Goal: Task Accomplishment & Management: Manage account settings

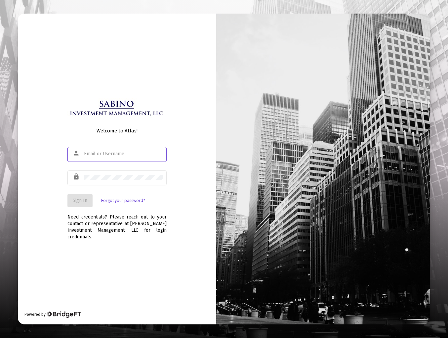
click at [128, 155] on input "text" at bounding box center [123, 153] width 79 height 5
click at [101, 156] on input "text" at bounding box center [123, 153] width 79 height 5
type input "[EMAIL_ADDRESS][DOMAIN_NAME]"
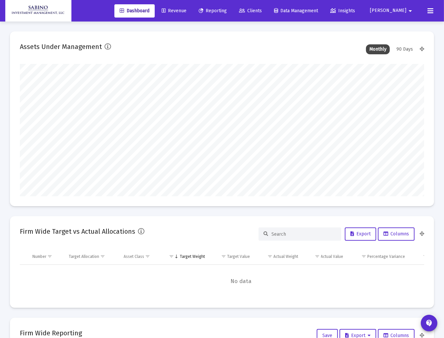
type input "[DATE]"
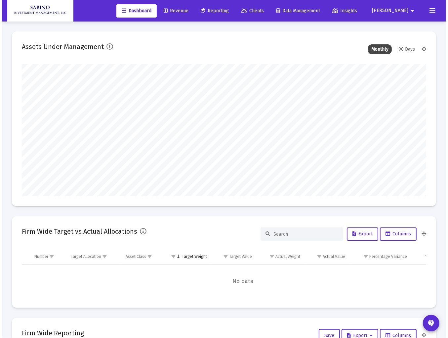
scroll to position [132, 188]
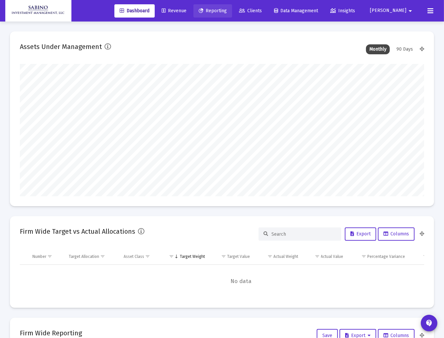
click at [227, 12] on span "Reporting" at bounding box center [213, 11] width 28 height 6
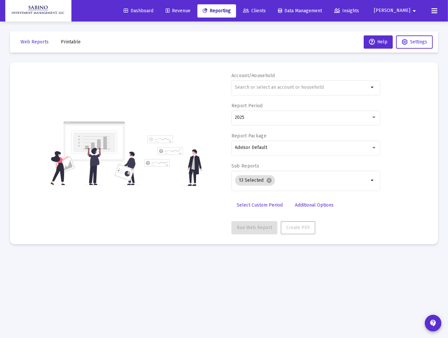
click at [266, 12] on span "Clients" at bounding box center [254, 11] width 23 height 6
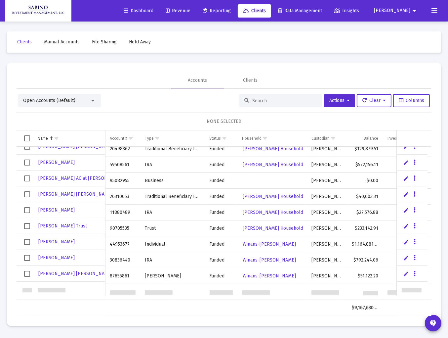
scroll to position [407, 0]
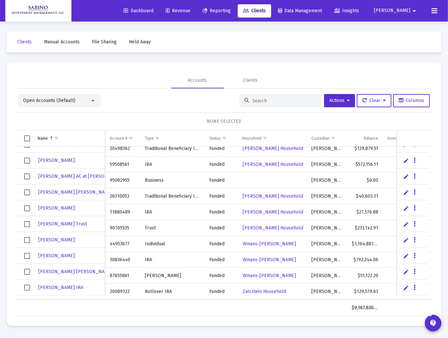
click at [405, 239] on link "Edit" at bounding box center [407, 240] width 6 height 6
click at [276, 241] on span "Winans-[PERSON_NAME]" at bounding box center [269, 244] width 53 height 6
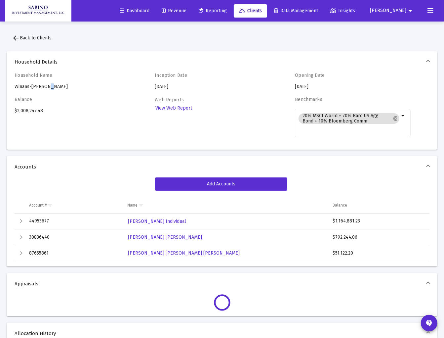
click at [42, 88] on div "Household Name Winans-[PERSON_NAME]" at bounding box center [73, 81] width 116 height 18
click at [106, 98] on h4 "Balance" at bounding box center [73, 100] width 116 height 6
click at [33, 37] on span "arrow_back Back to Clients" at bounding box center [32, 38] width 40 height 6
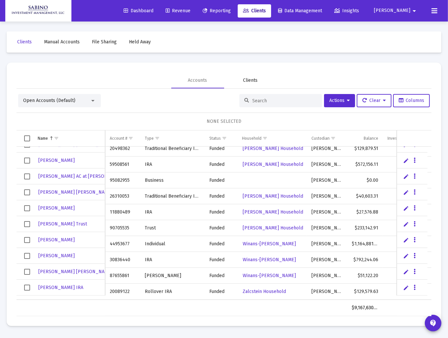
click at [253, 81] on div "Clients" at bounding box center [250, 80] width 15 height 7
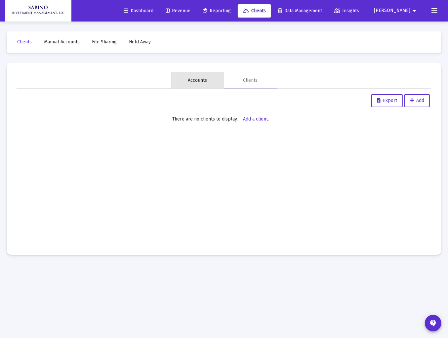
click at [198, 80] on div "Accounts" at bounding box center [197, 80] width 19 height 7
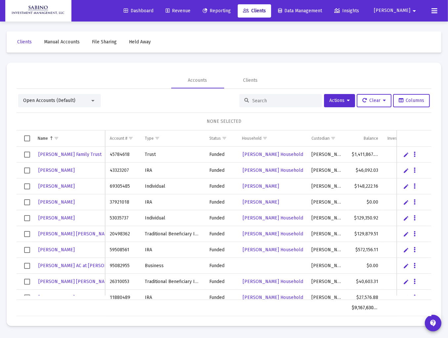
click at [231, 11] on span "Reporting" at bounding box center [217, 11] width 28 height 6
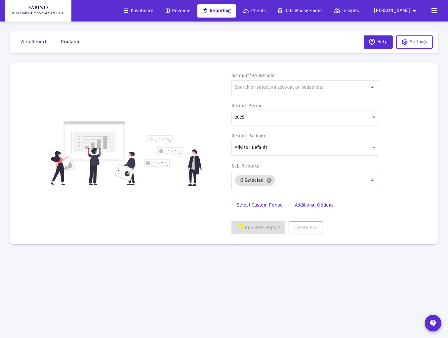
click at [432, 13] on icon at bounding box center [435, 11] width 6 height 8
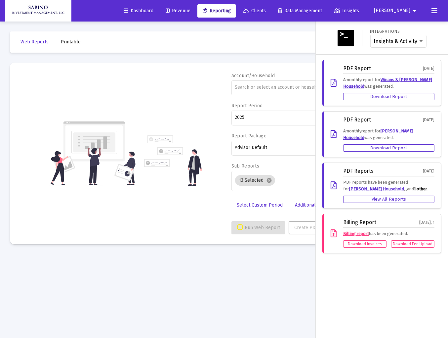
drag, startPoint x: 281, startPoint y: 44, endPoint x: 295, endPoint y: 42, distance: 15.0
click at [283, 44] on div at bounding box center [224, 169] width 448 height 338
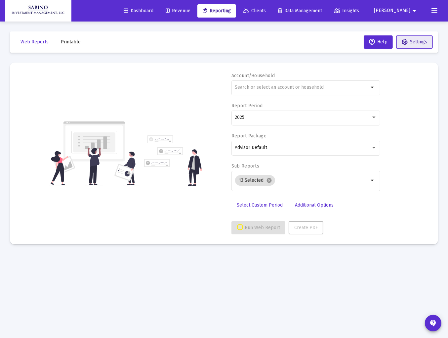
click at [413, 40] on span "Settings" at bounding box center [418, 42] width 17 height 6
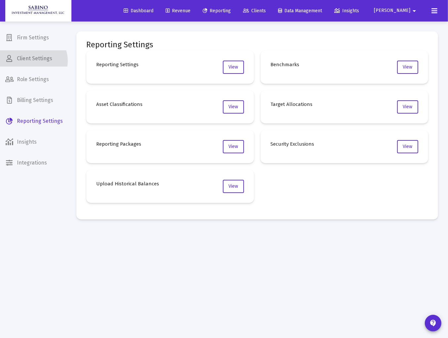
click at [31, 61] on span "Client Settings" at bounding box center [34, 59] width 68 height 16
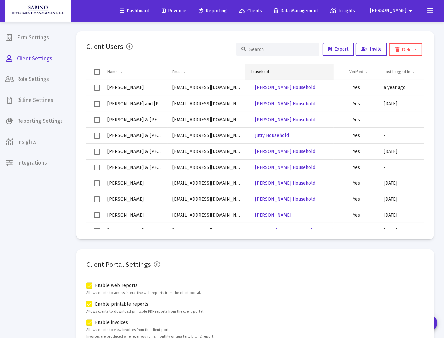
click at [253, 71] on div "Household" at bounding box center [260, 71] width 20 height 5
click at [261, 71] on div "Household" at bounding box center [260, 71] width 20 height 5
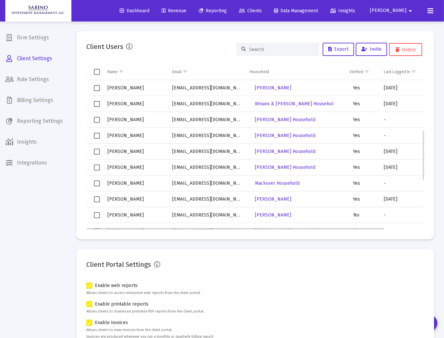
scroll to position [148, 0]
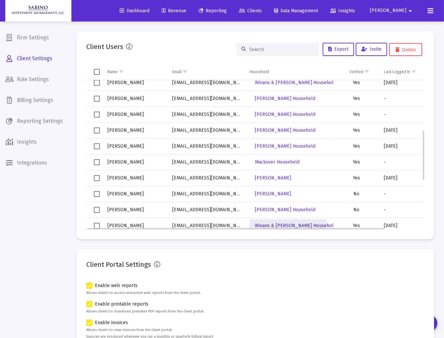
click at [277, 224] on span "Winans & [PERSON_NAME] Household" at bounding box center [295, 226] width 81 height 6
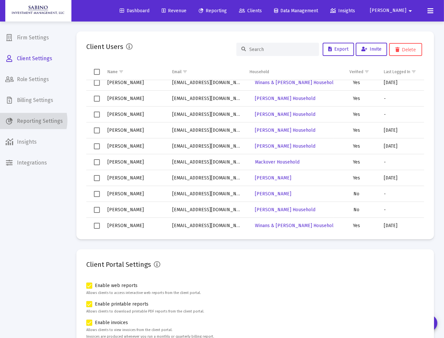
click at [29, 120] on span "Reporting Settings" at bounding box center [34, 121] width 68 height 16
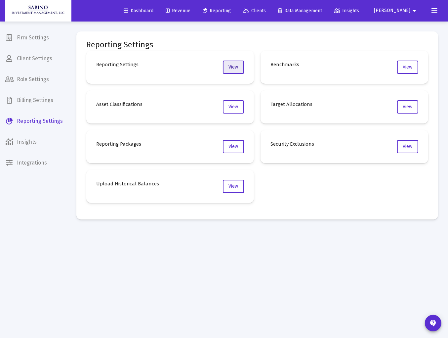
click at [237, 66] on span "View" at bounding box center [234, 67] width 10 height 6
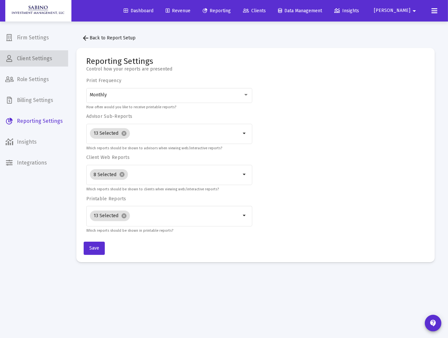
click at [37, 58] on span "Client Settings" at bounding box center [34, 59] width 68 height 16
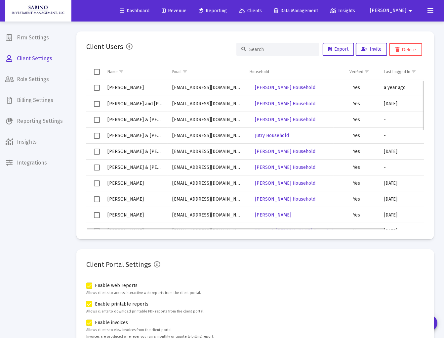
click at [95, 103] on span "Select row" at bounding box center [97, 104] width 6 height 6
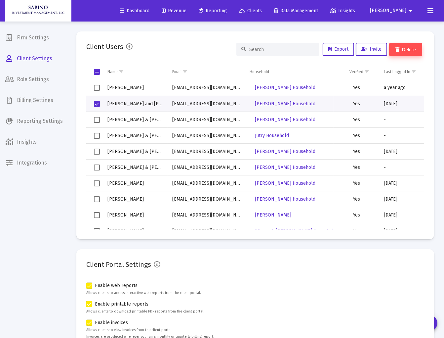
click at [410, 49] on button "Delete" at bounding box center [405, 49] width 33 height 13
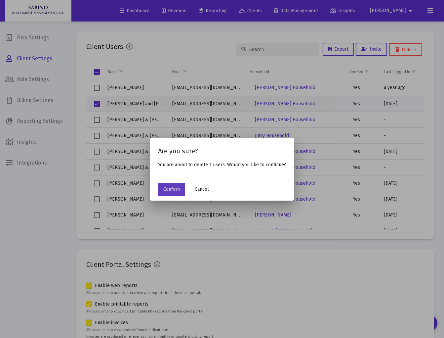
click at [173, 189] on span "Confirm" at bounding box center [171, 189] width 17 height 6
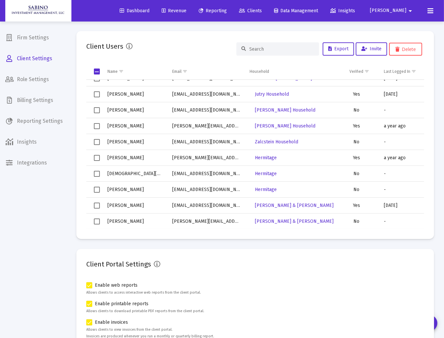
scroll to position [274, 0]
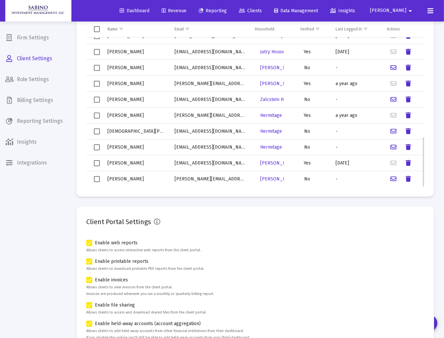
scroll to position [53, 0]
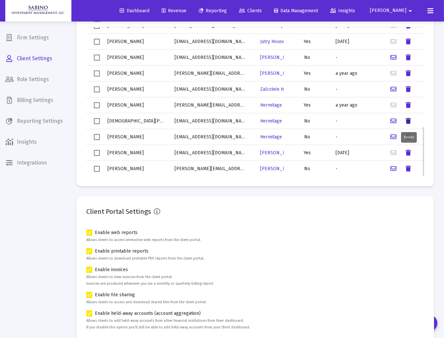
click at [408, 120] on icon "Data grid" at bounding box center [408, 121] width 5 height 8
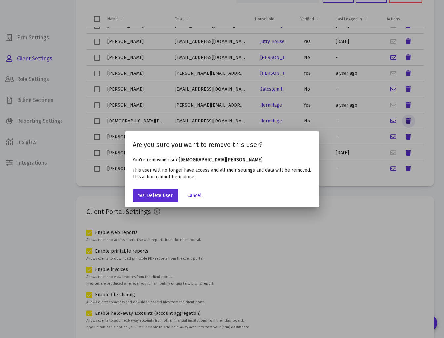
scroll to position [0, 0]
click at [153, 195] on span "Yes, Delete User" at bounding box center [155, 196] width 35 height 6
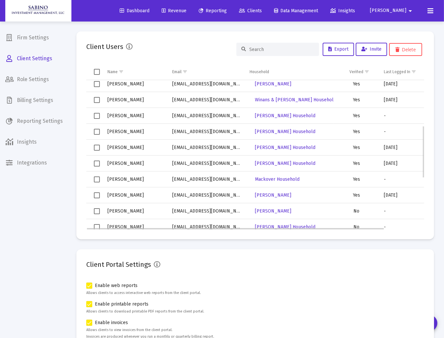
scroll to position [173, 0]
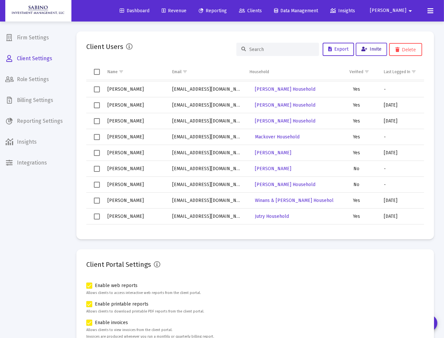
click at [371, 48] on span "Invite" at bounding box center [372, 49] width 20 height 6
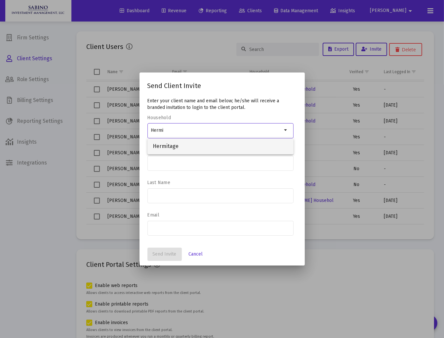
click at [176, 146] on span "Hermitage" at bounding box center [221, 146] width 136 height 16
type input "Hermitage"
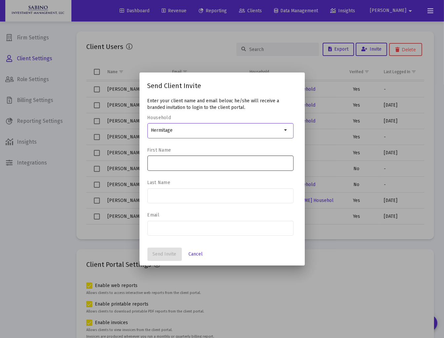
click at [174, 163] on input at bounding box center [220, 162] width 139 height 5
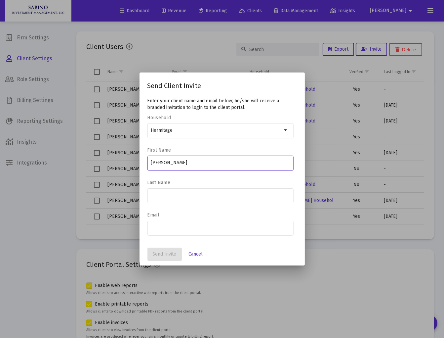
type input "Michelle"
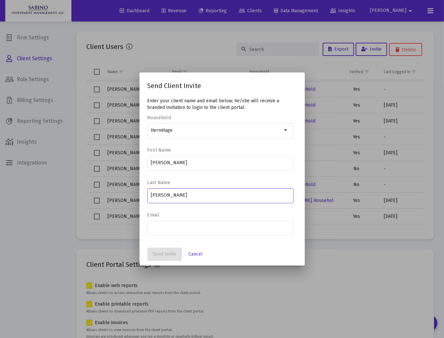
type input "Blumenberg"
click at [171, 228] on input "email" at bounding box center [220, 227] width 139 height 5
paste input "execdir@hermitagecatshelter.org"
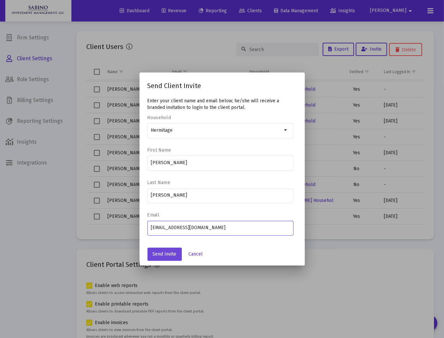
type input "execdir@hermitagecatshelter.org"
click at [164, 253] on span "Send Invite" at bounding box center [165, 254] width 24 height 6
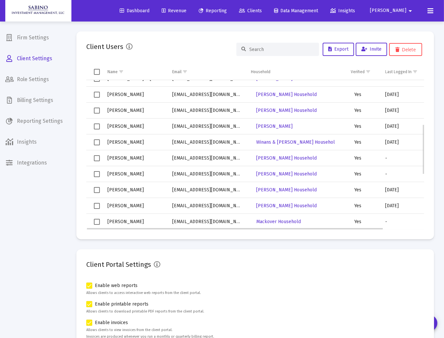
scroll to position [25, 0]
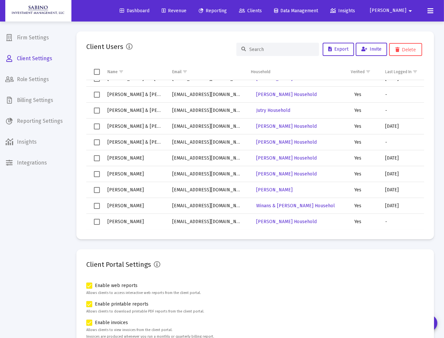
click at [25, 100] on span "Billing Settings" at bounding box center [34, 100] width 68 height 16
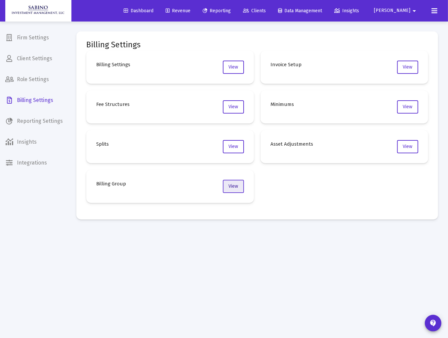
click at [234, 185] on span "View" at bounding box center [234, 186] width 10 height 6
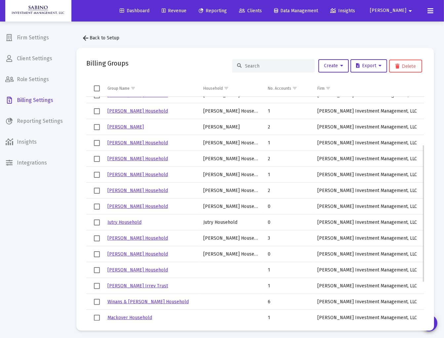
scroll to position [15, 0]
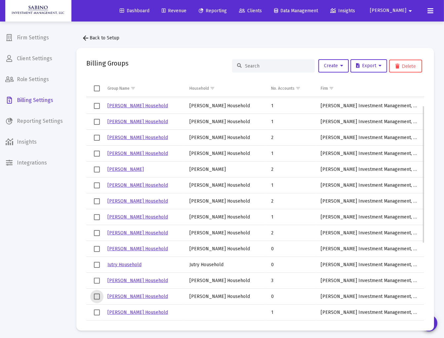
click at [96, 296] on span "Select row" at bounding box center [97, 296] width 6 height 6
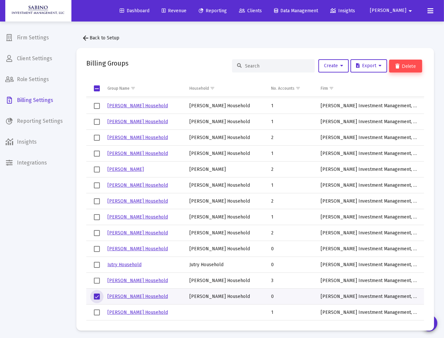
click at [407, 64] on button "Delete" at bounding box center [405, 66] width 33 height 13
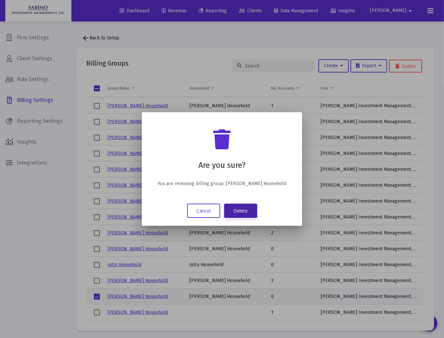
click at [246, 212] on button "Delete" at bounding box center [240, 210] width 33 height 14
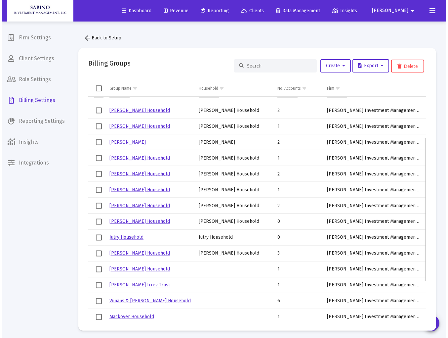
scroll to position [63, 0]
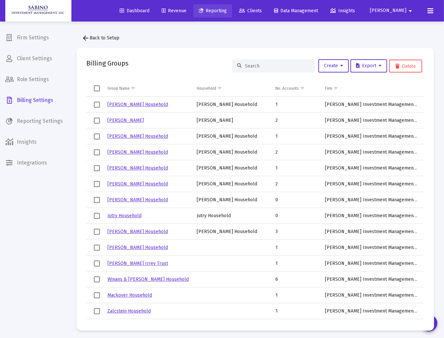
click at [227, 9] on span "Reporting" at bounding box center [213, 11] width 28 height 6
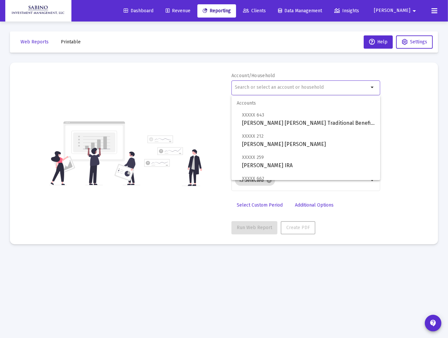
click at [249, 86] on input "text" at bounding box center [302, 87] width 134 height 5
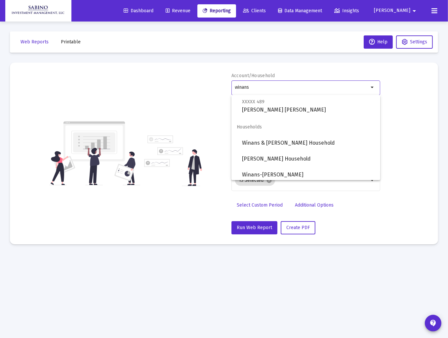
scroll to position [101, 0]
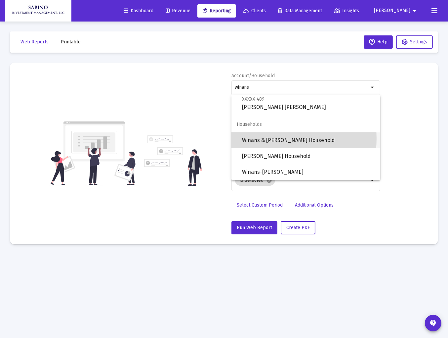
click at [263, 139] on span "Winans & [PERSON_NAME] Household" at bounding box center [308, 140] width 133 height 16
type input "Winans & [PERSON_NAME] Household"
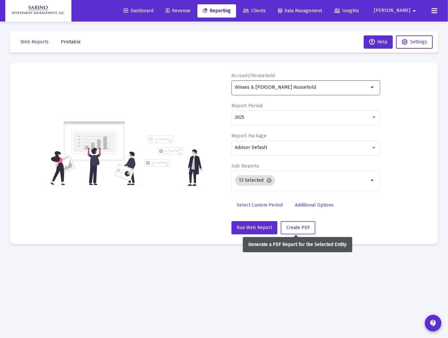
click at [294, 228] on span "Create PDF" at bounding box center [297, 228] width 23 height 6
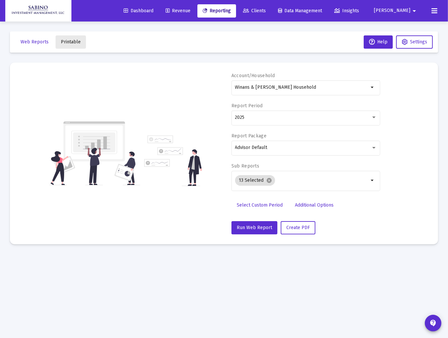
click at [70, 41] on span "Printable" at bounding box center [71, 42] width 20 height 6
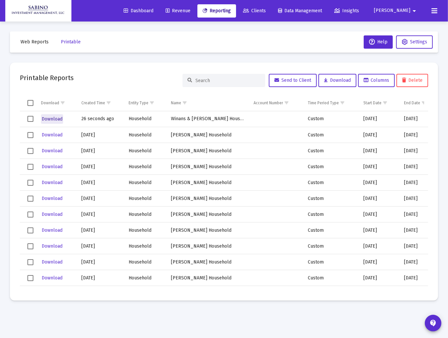
click at [52, 118] on span "Download" at bounding box center [52, 119] width 21 height 6
click at [32, 42] on span "Web Reports" at bounding box center [35, 42] width 28 height 6
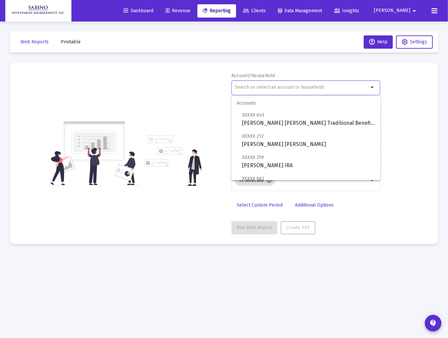
click at [323, 87] on input "text" at bounding box center [302, 87] width 134 height 5
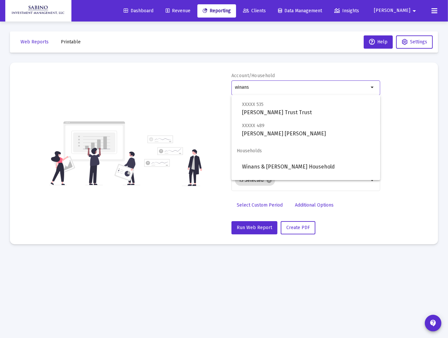
scroll to position [101, 0]
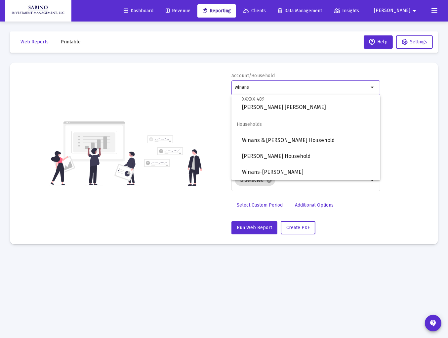
type input "winans"
click at [396, 208] on div "Account/Household winans arrow_drop_down Report Period 2025 Report Package Advi…" at bounding box center [224, 153] width 409 height 162
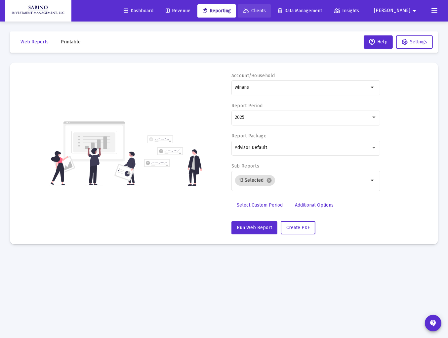
click at [266, 11] on span "Clients" at bounding box center [254, 11] width 23 height 6
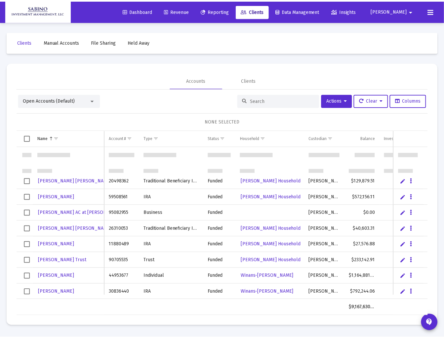
scroll to position [407, 0]
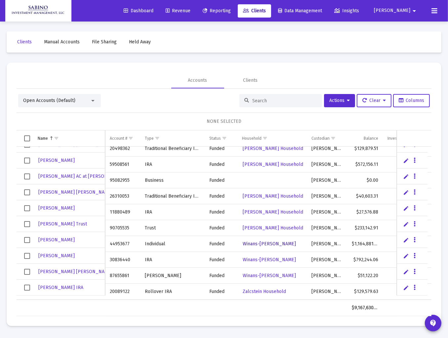
click at [262, 241] on span "Winans-[PERSON_NAME]" at bounding box center [269, 244] width 53 height 6
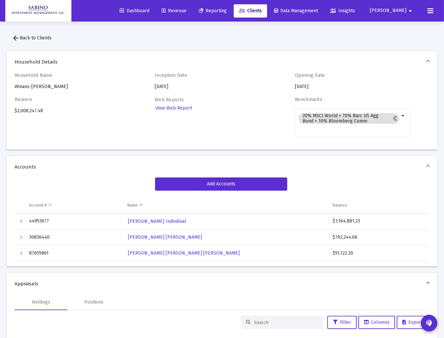
click at [44, 85] on div "Household Name Winans-[PERSON_NAME]" at bounding box center [73, 81] width 116 height 18
click at [36, 86] on div "Household Name Winans-[PERSON_NAME]" at bounding box center [73, 81] width 116 height 18
click at [39, 37] on span "arrow_back Back to Clients" at bounding box center [32, 38] width 40 height 6
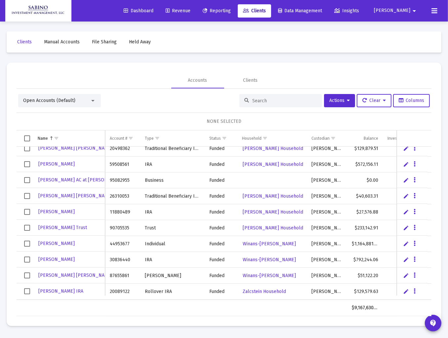
scroll to position [407, 0]
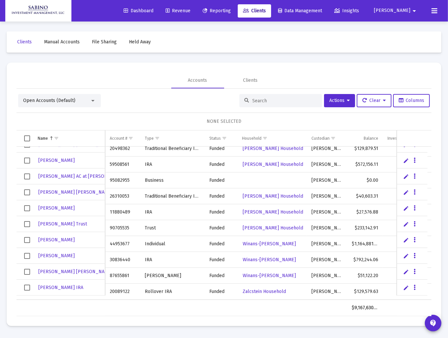
click at [406, 239] on link "Edit" at bounding box center [407, 240] width 6 height 6
click at [274, 242] on link "Winans-[PERSON_NAME]" at bounding box center [269, 244] width 55 height 10
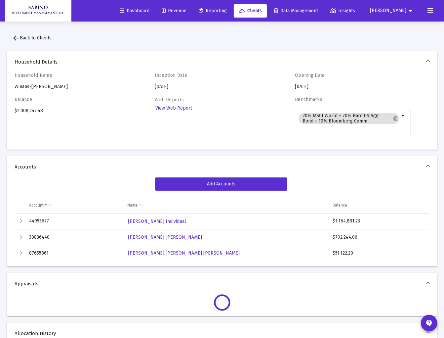
click at [26, 35] on span "arrow_back Back to Clients" at bounding box center [32, 38] width 40 height 6
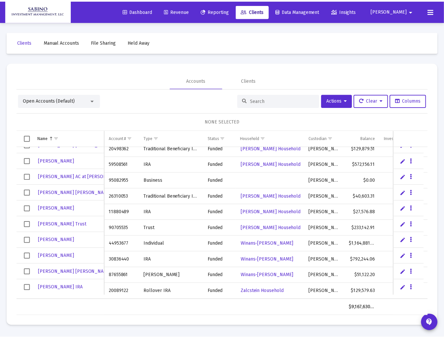
scroll to position [407, 0]
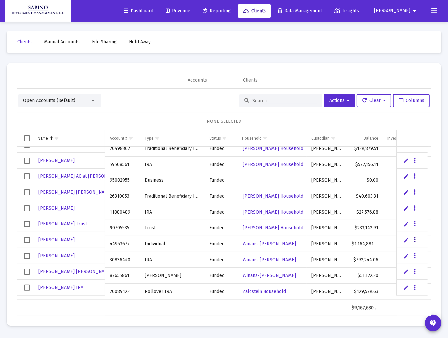
click at [415, 240] on icon "Data grid" at bounding box center [415, 240] width 2 height 8
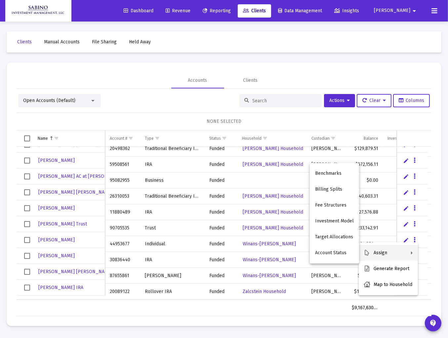
click at [199, 315] on div at bounding box center [224, 169] width 448 height 338
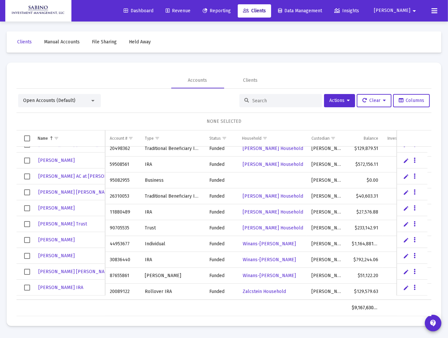
click at [412, 10] on mat-icon "arrow_drop_down" at bounding box center [415, 10] width 8 height 13
click at [434, 11] on div at bounding box center [224, 169] width 448 height 338
click at [434, 11] on icon at bounding box center [435, 11] width 6 height 8
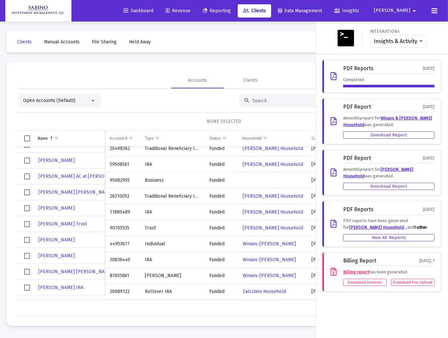
click at [285, 36] on div at bounding box center [224, 169] width 448 height 338
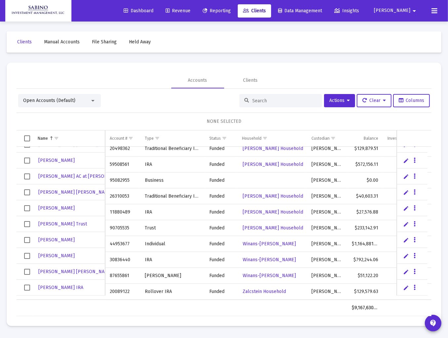
click at [404, 9] on span "[PERSON_NAME]" at bounding box center [392, 11] width 36 height 6
click at [416, 27] on span "Settings" at bounding box center [413, 28] width 20 height 16
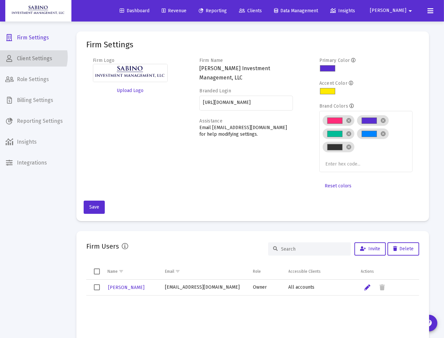
click at [29, 57] on span "Client Settings" at bounding box center [34, 59] width 68 height 16
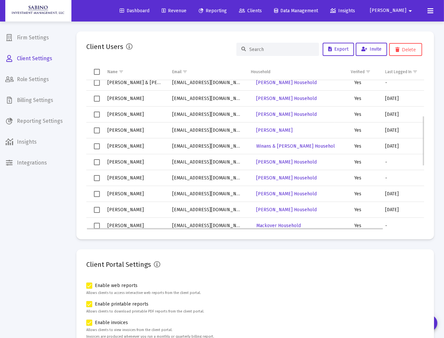
scroll to position [106, 0]
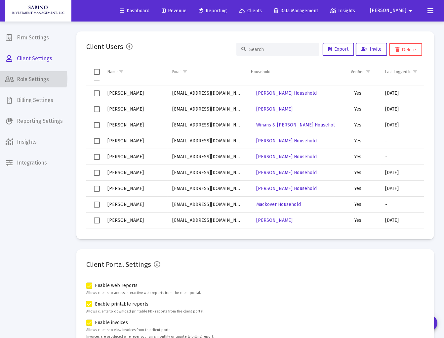
click at [29, 79] on span "Role Settings" at bounding box center [34, 79] width 68 height 16
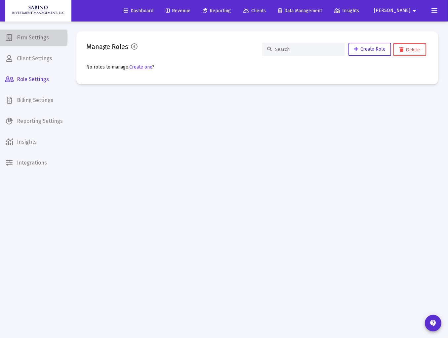
click at [27, 38] on span "Firm Settings" at bounding box center [34, 38] width 68 height 16
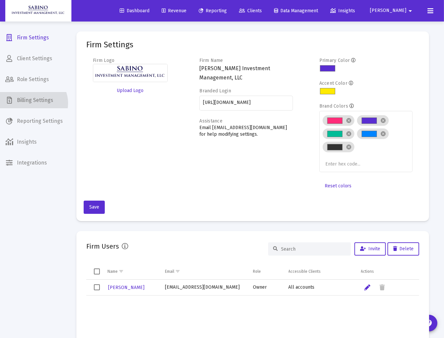
click at [33, 103] on span "Billing Settings" at bounding box center [34, 100] width 68 height 16
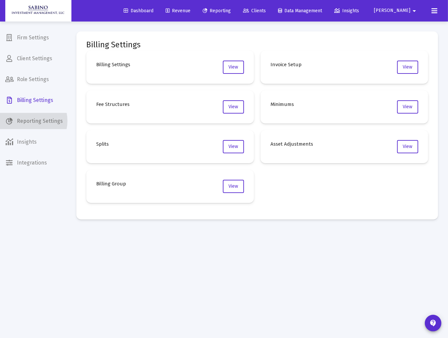
click at [29, 121] on span "Reporting Settings" at bounding box center [34, 121] width 68 height 16
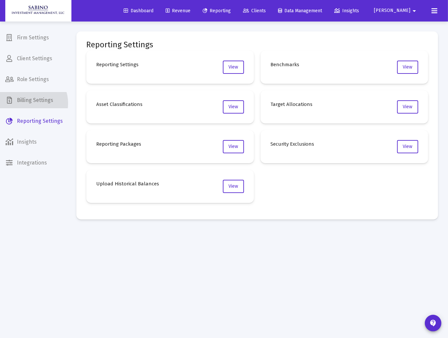
click at [28, 103] on span "Billing Settings" at bounding box center [34, 100] width 68 height 16
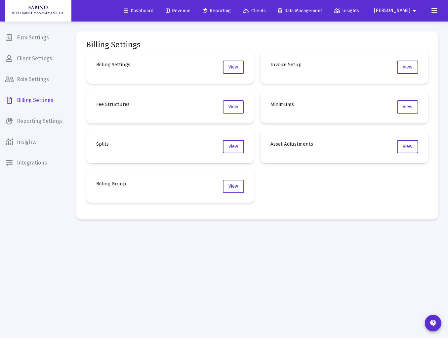
click at [229, 185] on span "View" at bounding box center [234, 186] width 10 height 6
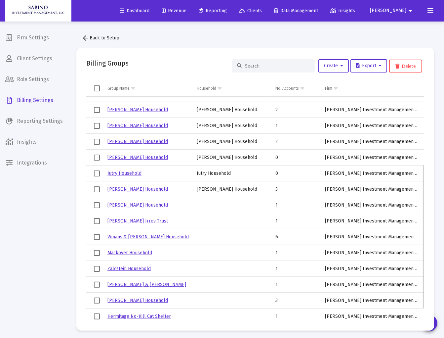
scroll to position [125, 0]
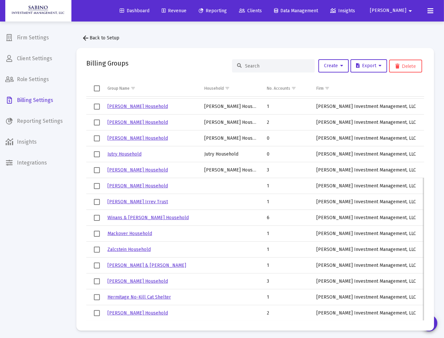
click at [145, 218] on link "Winans & [PERSON_NAME] Household" at bounding box center [148, 218] width 81 height 6
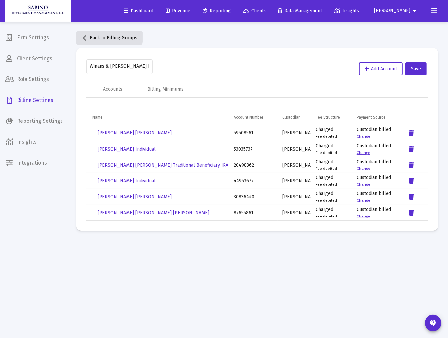
click at [105, 37] on span "arrow_back Back to Billing Groups" at bounding box center [110, 38] width 56 height 6
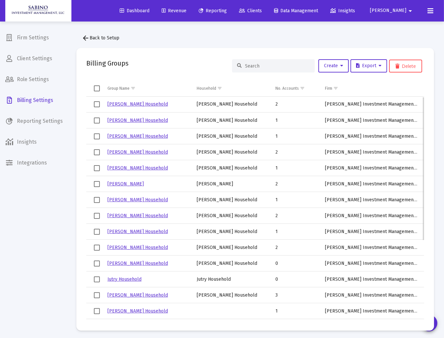
click at [96, 263] on span "Select row" at bounding box center [97, 263] width 6 height 6
click at [98, 278] on span "Select row" at bounding box center [97, 279] width 6 height 6
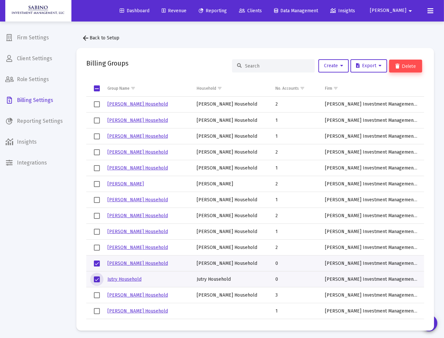
click at [412, 67] on button "Delete" at bounding box center [405, 66] width 33 height 13
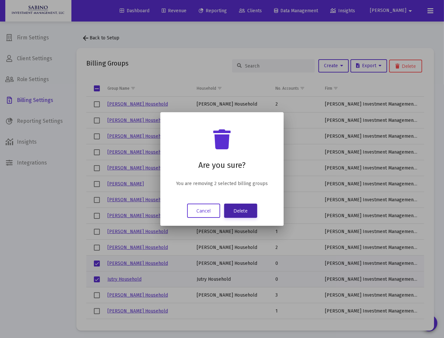
click at [242, 213] on button "Delete" at bounding box center [240, 210] width 33 height 14
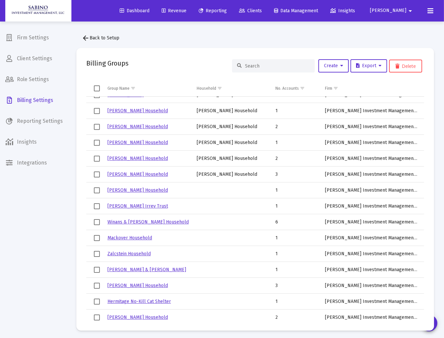
scroll to position [93, 0]
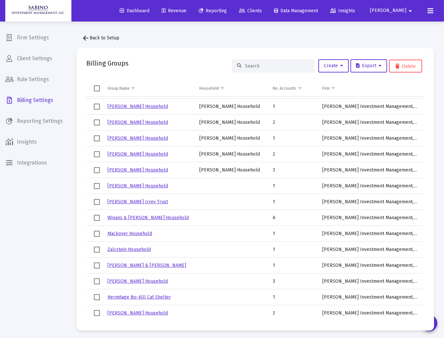
drag, startPoint x: 424, startPoint y: 249, endPoint x: 426, endPoint y: 324, distance: 75.1
click at [426, 324] on body "Dashboard Revenue Reporting Clients Data Management Insights Robert arrow_drop_…" at bounding box center [222, 169] width 444 height 338
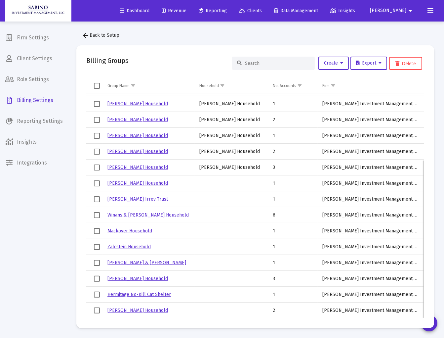
scroll to position [0, 0]
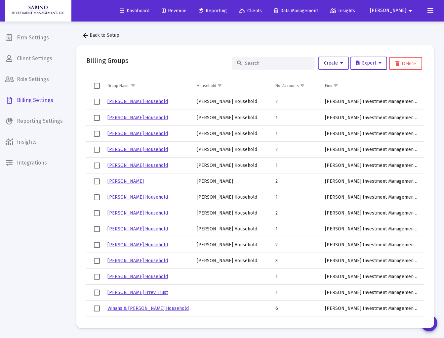
click at [335, 61] on span "Create" at bounding box center [333, 63] width 19 height 6
click at [330, 31] on div at bounding box center [222, 169] width 444 height 338
click at [99, 36] on span "arrow_back Back to Setup" at bounding box center [101, 35] width 38 height 6
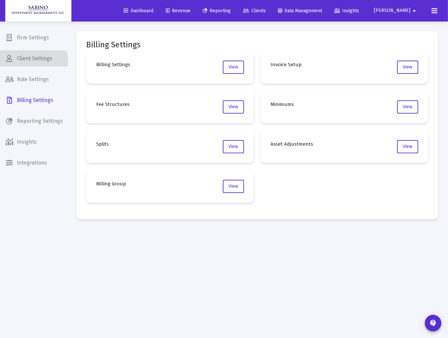
click at [32, 61] on span "Client Settings" at bounding box center [34, 59] width 68 height 16
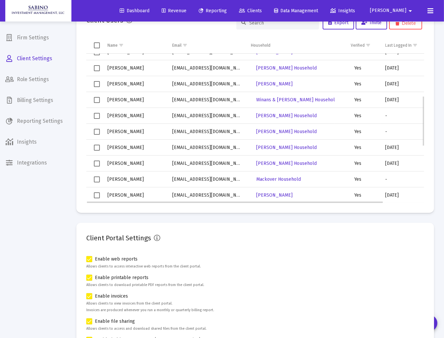
scroll to position [62, 0]
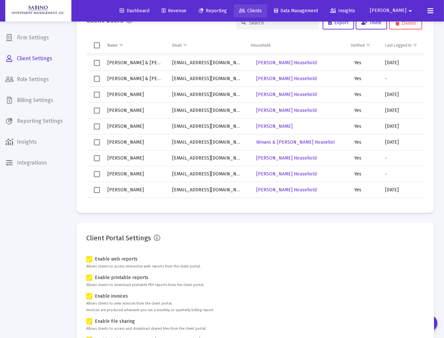
click at [262, 9] on span "Clients" at bounding box center [250, 11] width 23 height 6
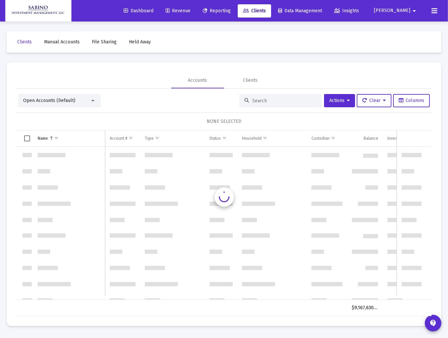
scroll to position [318, 0]
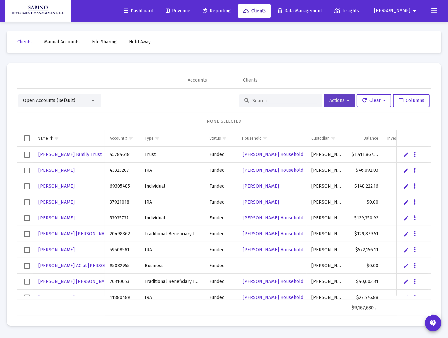
click at [347, 99] on icon at bounding box center [348, 100] width 3 height 5
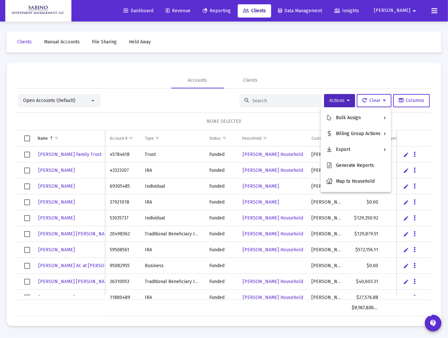
click at [90, 100] on div at bounding box center [224, 169] width 448 height 338
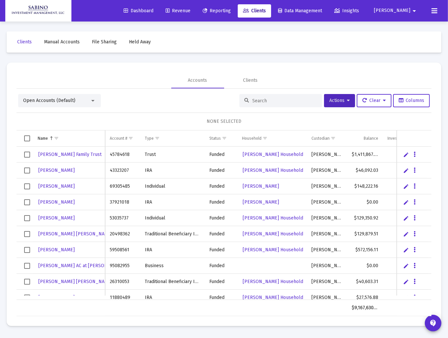
click at [91, 100] on div at bounding box center [92, 101] width 3 height 2
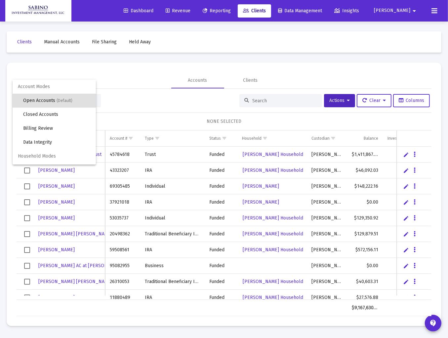
scroll to position [12, 0]
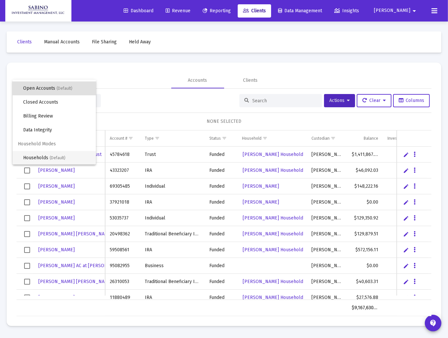
click at [36, 157] on span "Households (Default)" at bounding box center [56, 158] width 67 height 14
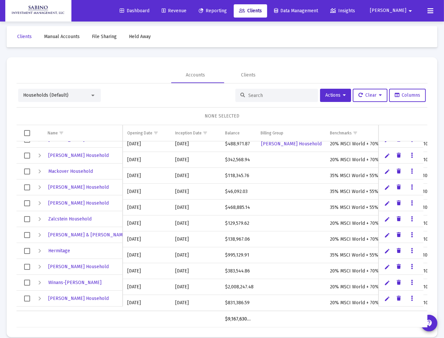
scroll to position [14, 0]
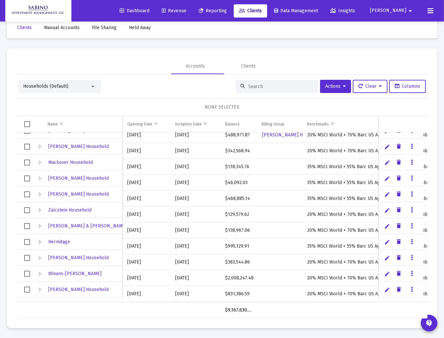
click at [387, 273] on link "Edit" at bounding box center [387, 274] width 6 height 6
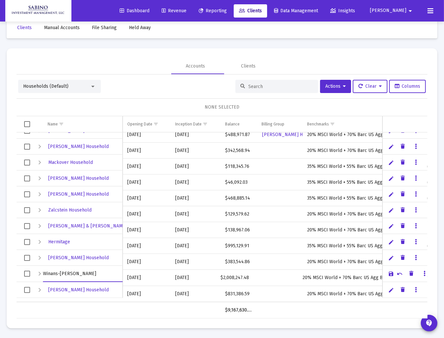
click at [74, 273] on input "Winans-[PERSON_NAME]" at bounding box center [82, 274] width 79 height 16
click at [72, 274] on input "Winans-[PERSON_NAME]" at bounding box center [82, 274] width 79 height 16
type input "Winans-Jill Household"
click at [392, 273] on link "Save" at bounding box center [391, 274] width 6 height 6
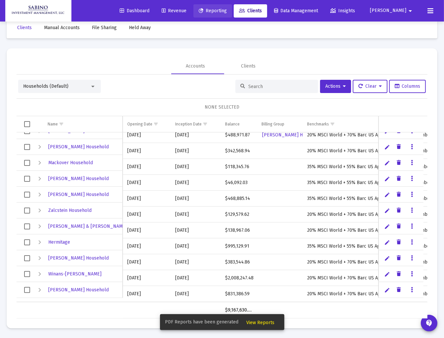
click at [227, 10] on span "Reporting" at bounding box center [213, 11] width 28 height 6
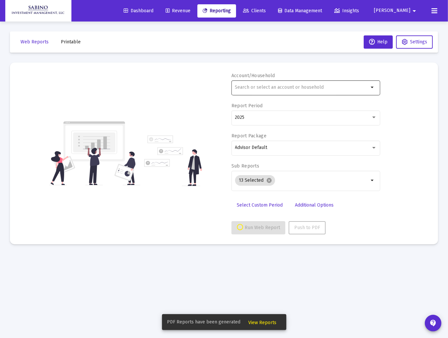
click at [301, 87] on input "text" at bounding box center [302, 87] width 134 height 5
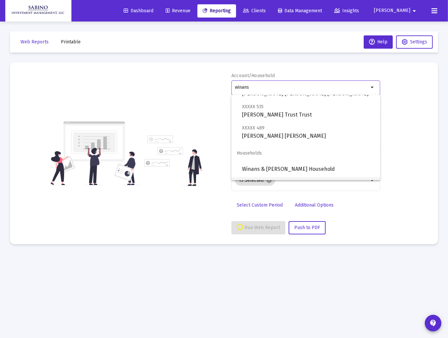
scroll to position [101, 0]
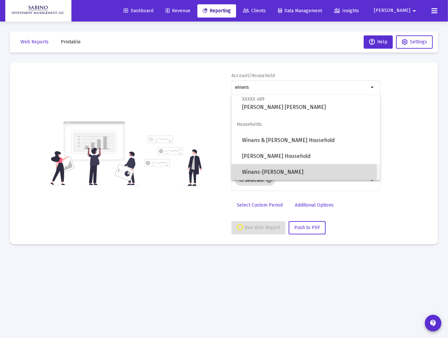
click at [303, 171] on span "Winans-Jill Household" at bounding box center [308, 172] width 133 height 16
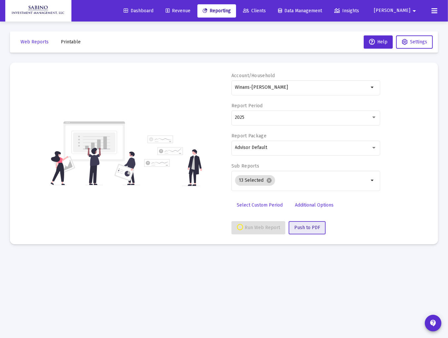
click at [307, 229] on span "Push to PDF" at bounding box center [307, 228] width 26 height 6
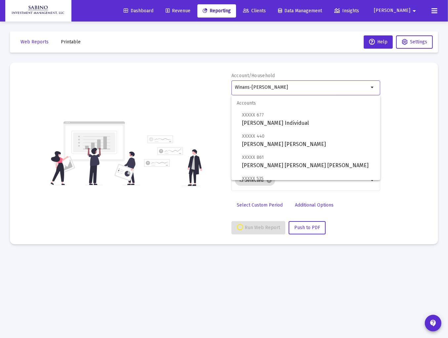
click at [323, 86] on input "Winans-Jill Household" at bounding box center [302, 87] width 134 height 5
drag, startPoint x: 323, startPoint y: 85, endPoint x: 197, endPoint y: 78, distance: 126.6
click at [197, 78] on div "Account/Household Winans-Jill Household arrow_drop_down Report Period 2025 Repo…" at bounding box center [224, 153] width 409 height 162
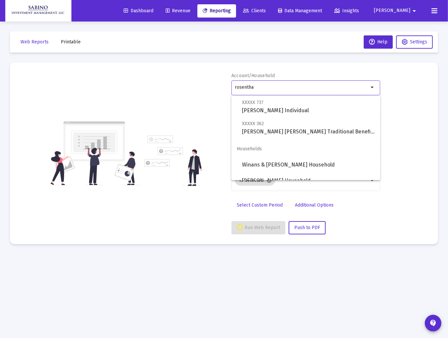
scroll to position [42, 0]
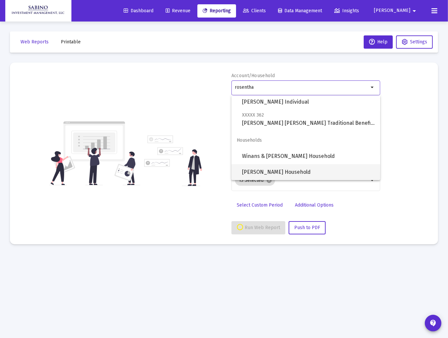
click at [279, 172] on span "[PERSON_NAME] Household" at bounding box center [308, 172] width 133 height 16
type input "[PERSON_NAME] Household"
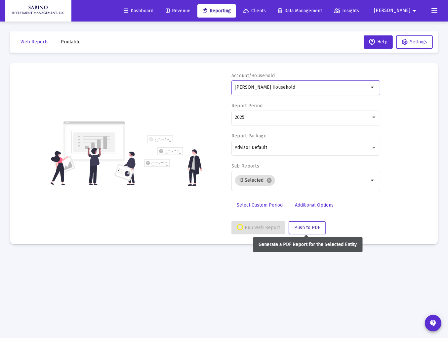
click at [309, 227] on span "Push to PDF" at bounding box center [307, 228] width 26 height 6
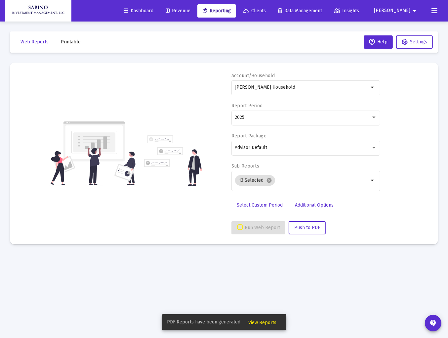
click at [70, 40] on span "Printable" at bounding box center [71, 42] width 20 height 6
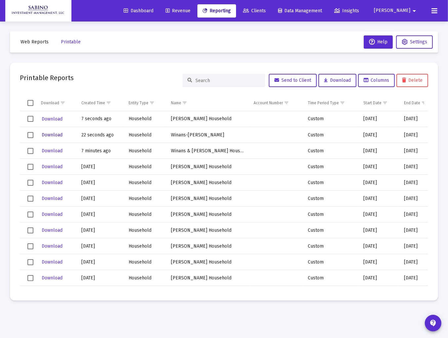
click at [51, 134] on span "Download" at bounding box center [52, 135] width 21 height 6
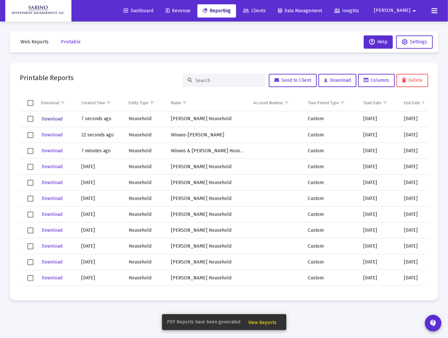
click at [55, 118] on span "Download" at bounding box center [52, 119] width 21 height 6
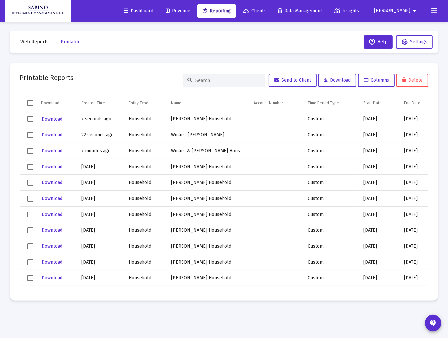
click at [401, 12] on span "[PERSON_NAME]" at bounding box center [392, 11] width 36 height 6
drag, startPoint x: 404, startPoint y: 43, endPoint x: 389, endPoint y: 37, distance: 15.9
click at [404, 43] on button "Logout" at bounding box center [407, 44] width 39 height 16
